Goal: Ask a question

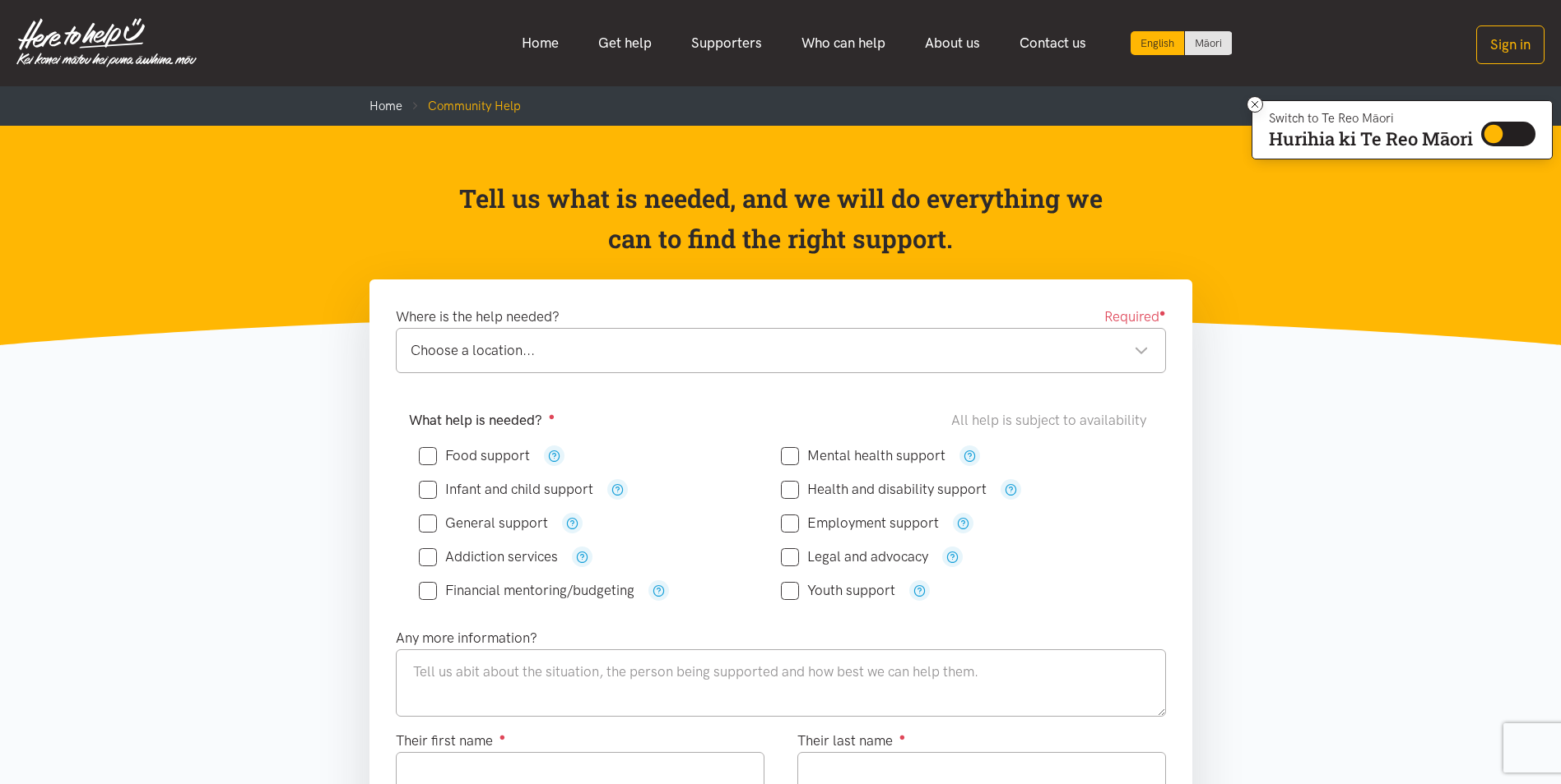
click at [1145, 353] on div "Choose a location..." at bounding box center [779, 350] width 738 height 22
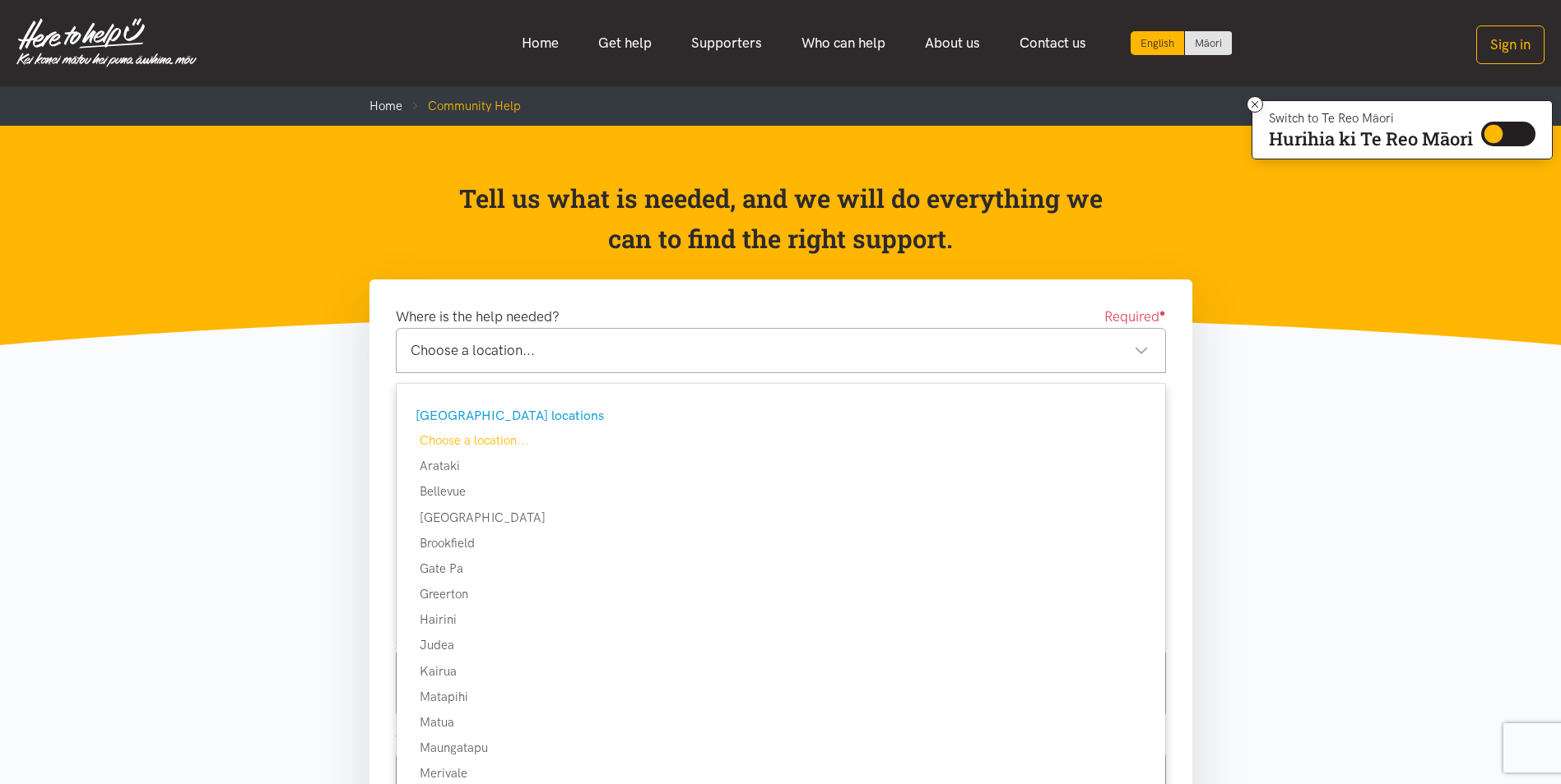
click at [581, 357] on div "Choose a location..." at bounding box center [779, 350] width 738 height 22
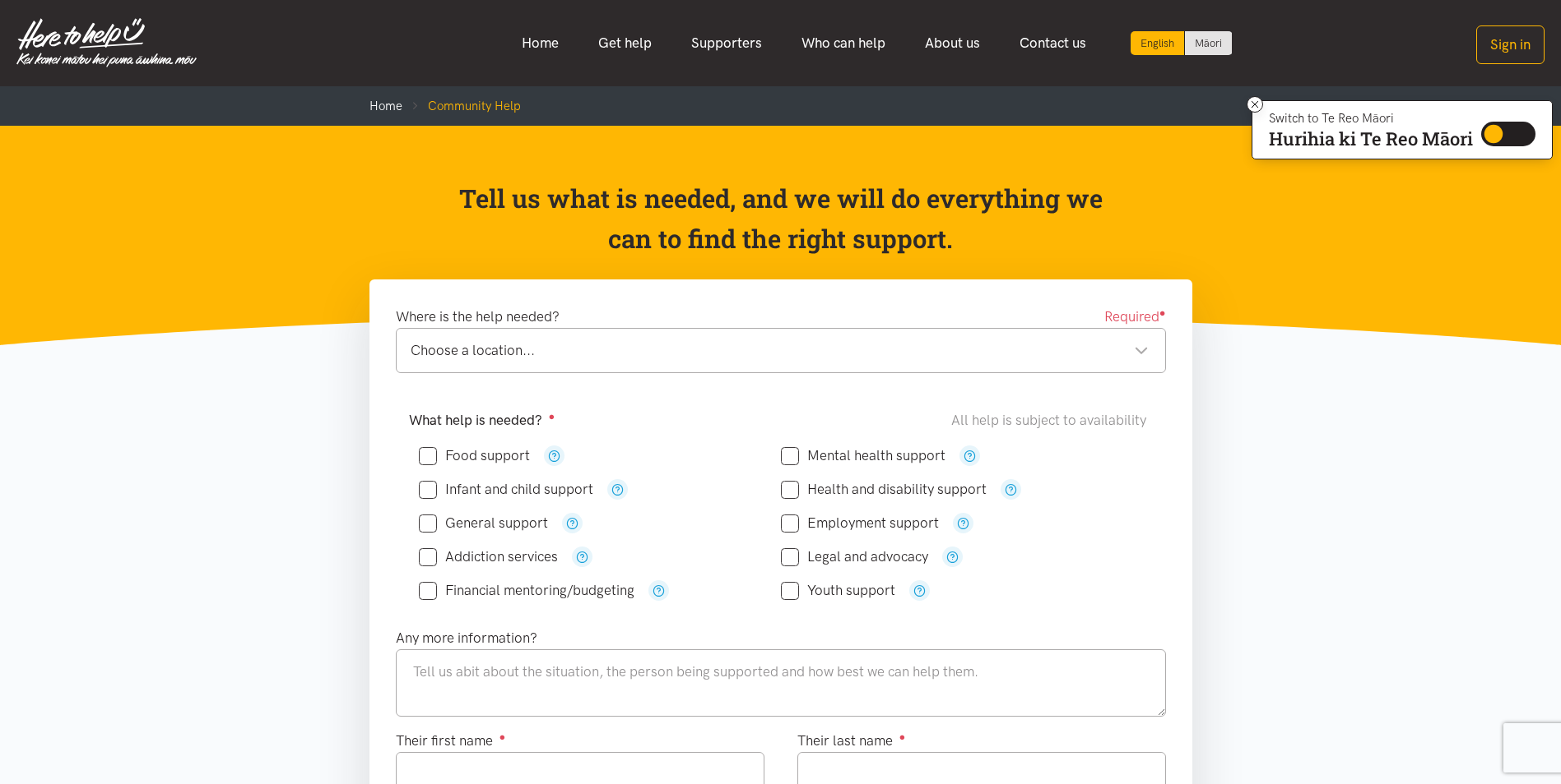
click at [1135, 353] on div "Choose a location..." at bounding box center [779, 350] width 738 height 22
click at [139, 274] on header "Tell us what is needed, and we will do everything we can to find the right supp…" at bounding box center [780, 235] width 1561 height 219
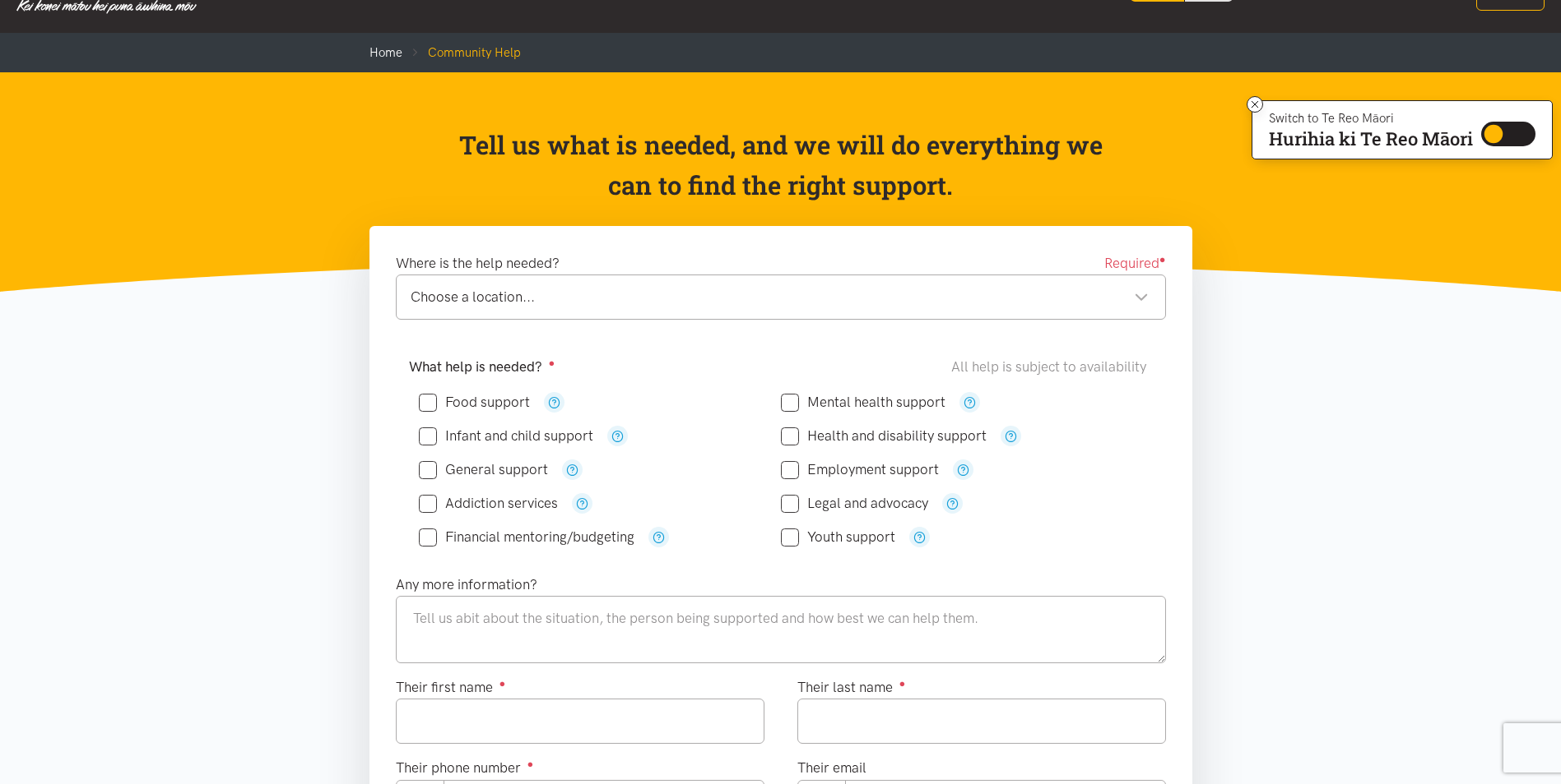
scroll to position [82, 0]
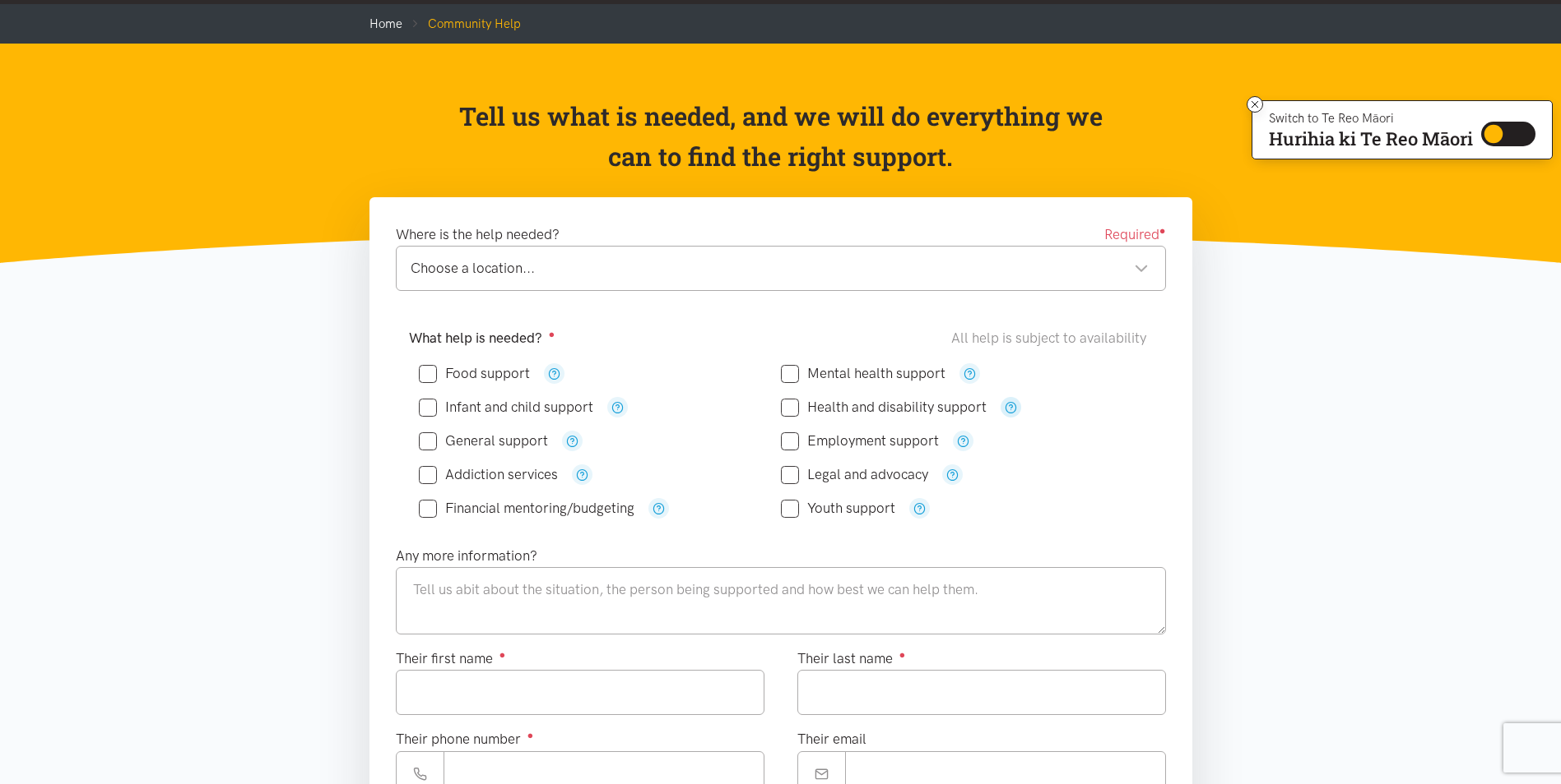
click at [1009, 405] on icon "button" at bounding box center [1011, 408] width 12 height 12
click at [962, 441] on icon "button" at bounding box center [963, 441] width 12 height 12
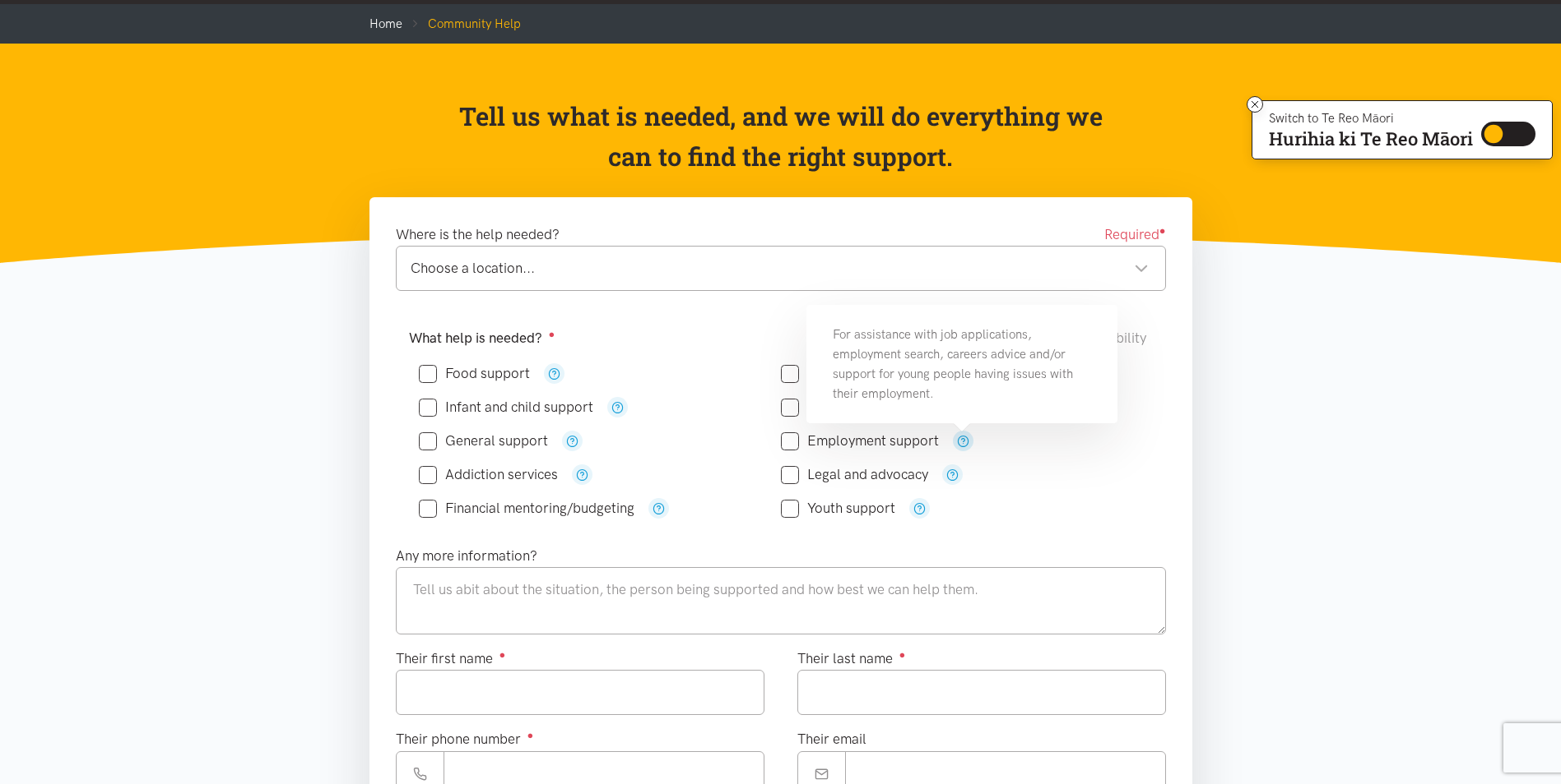
click at [685, 279] on div "Choose a location..." at bounding box center [779, 267] width 738 height 22
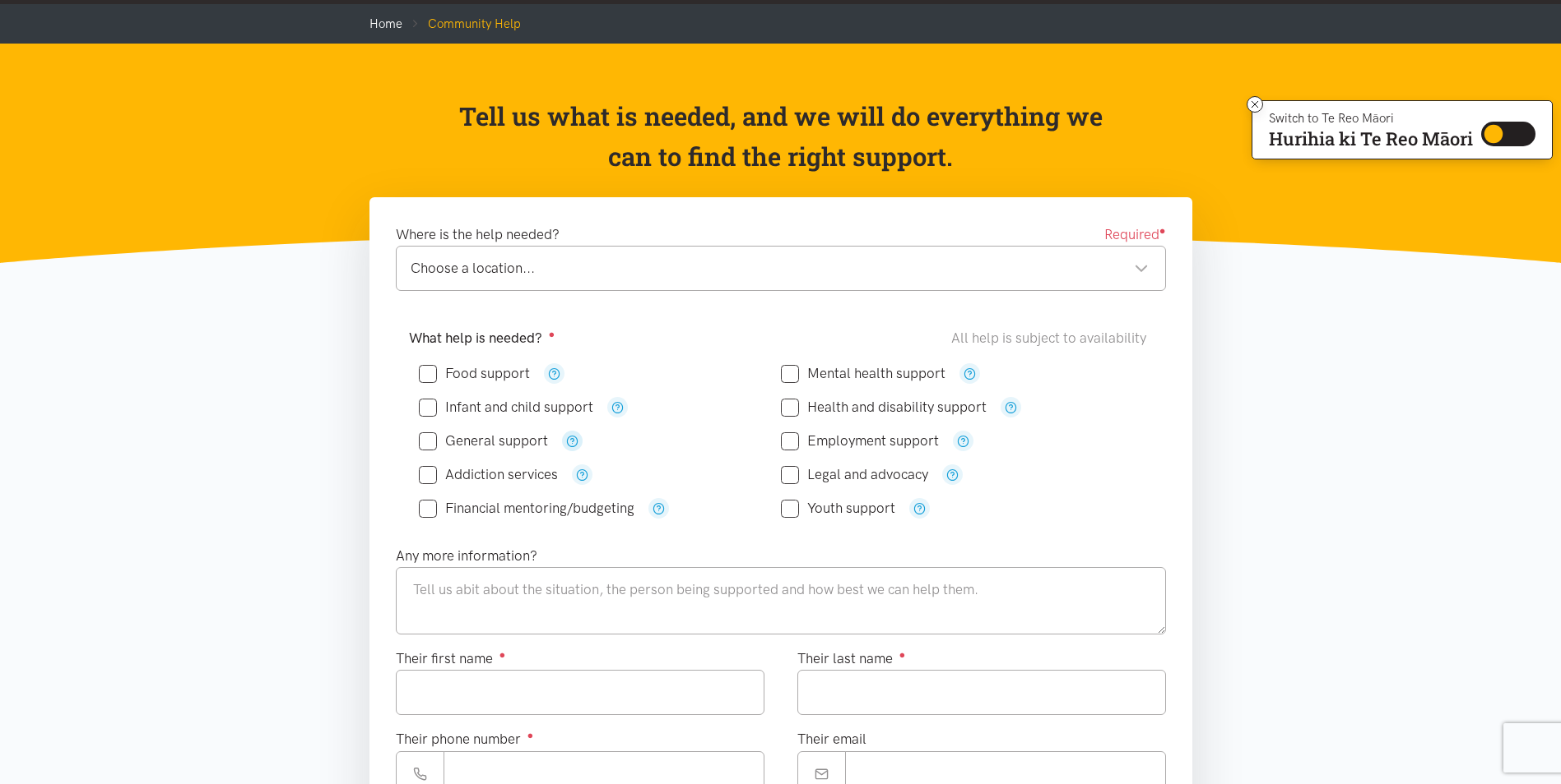
click at [570, 441] on icon "button" at bounding box center [572, 441] width 12 height 12
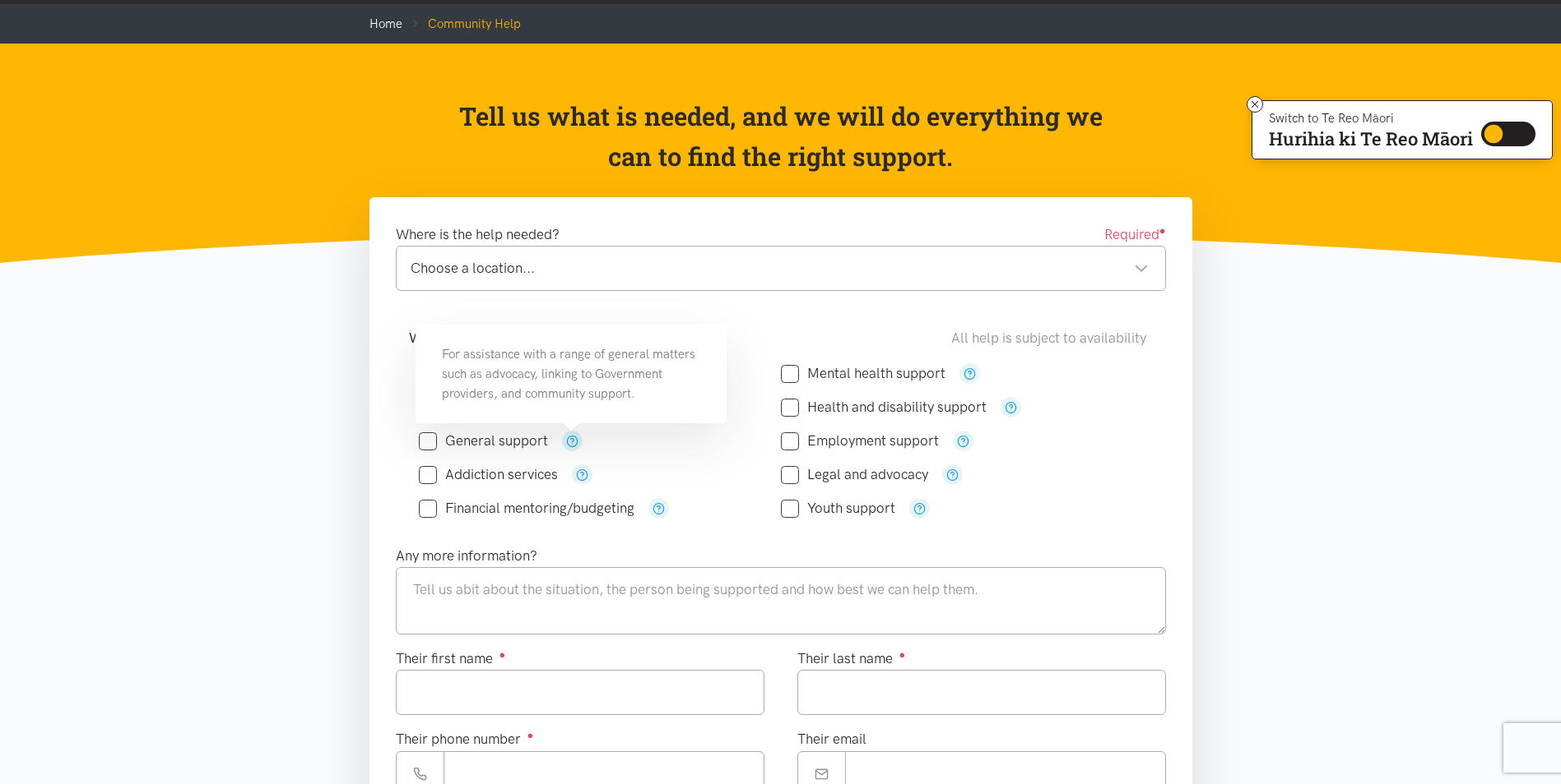
click at [570, 441] on icon "button" at bounding box center [572, 441] width 12 height 12
